Goal: Task Accomplishment & Management: Use online tool/utility

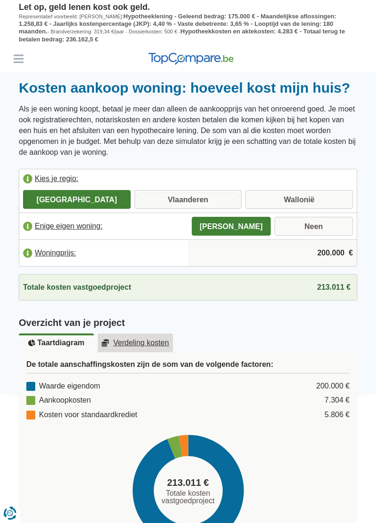
click at [180, 198] on input "Vlaanderen" at bounding box center [189, 200] width 108 height 17
radio input "true"
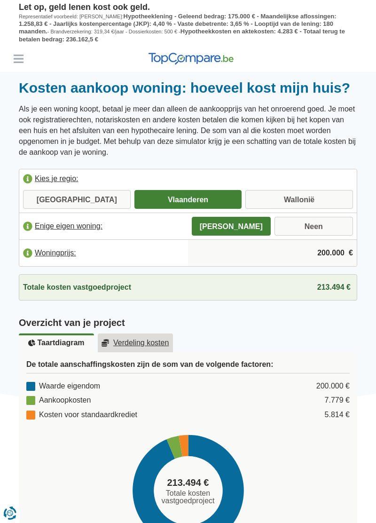
click at [307, 256] on input "200.000" at bounding box center [272, 252] width 161 height 25
click at [323, 250] on input "200.000" at bounding box center [272, 252] width 161 height 25
click at [320, 263] on input "200.000" at bounding box center [272, 252] width 161 height 25
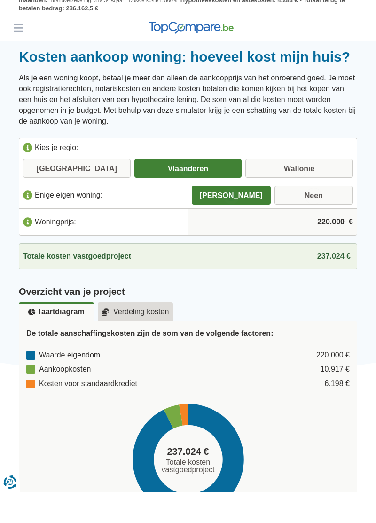
click at [328, 253] on input "220.000" at bounding box center [272, 252] width 161 height 25
type input "315.000"
click at [246, 333] on ul "Taartdiagram Verdeling kosten" at bounding box center [188, 342] width 339 height 19
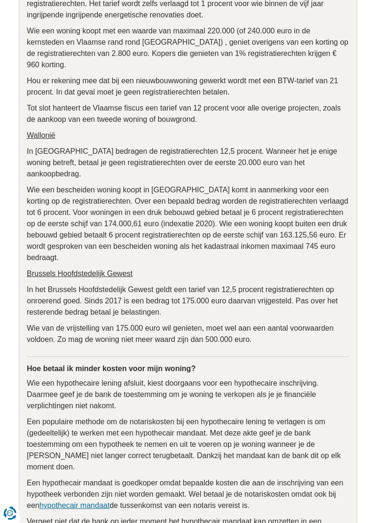
scroll to position [1356, 0]
